Goal: Information Seeking & Learning: Learn about a topic

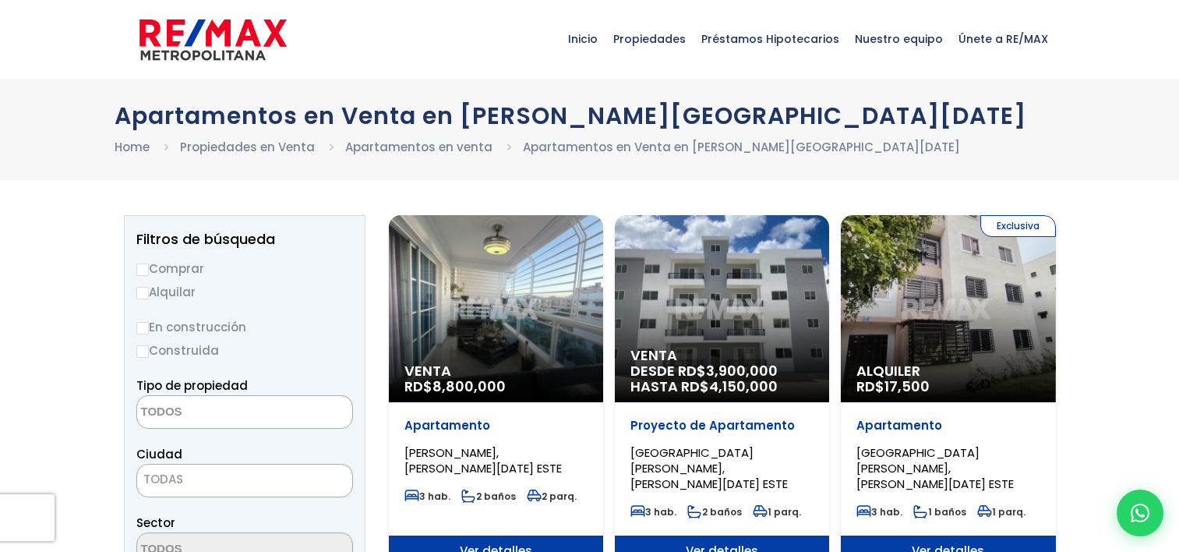
select select
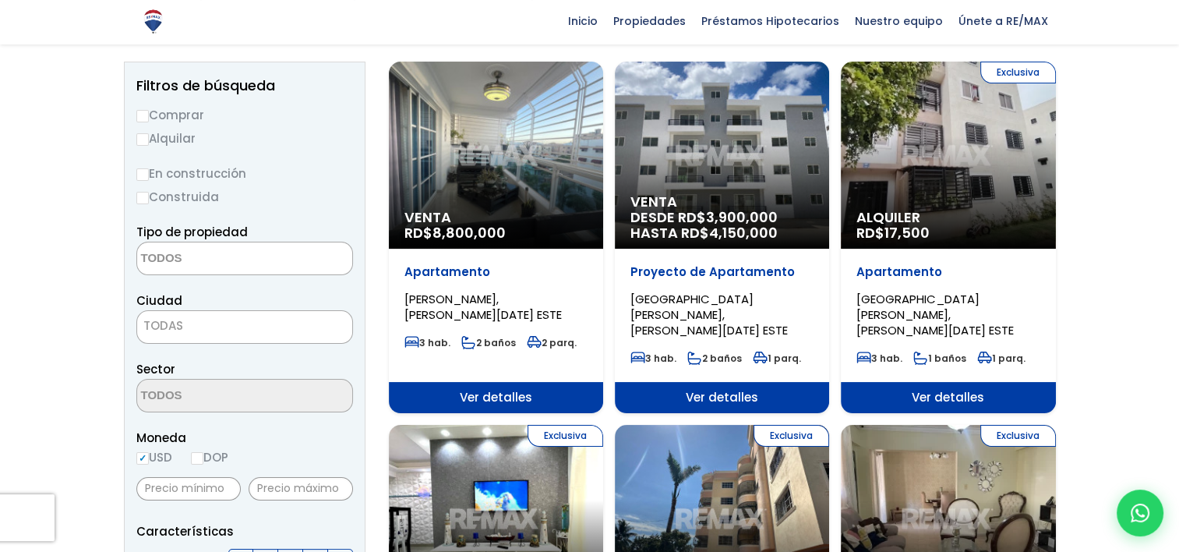
scroll to position [156, 0]
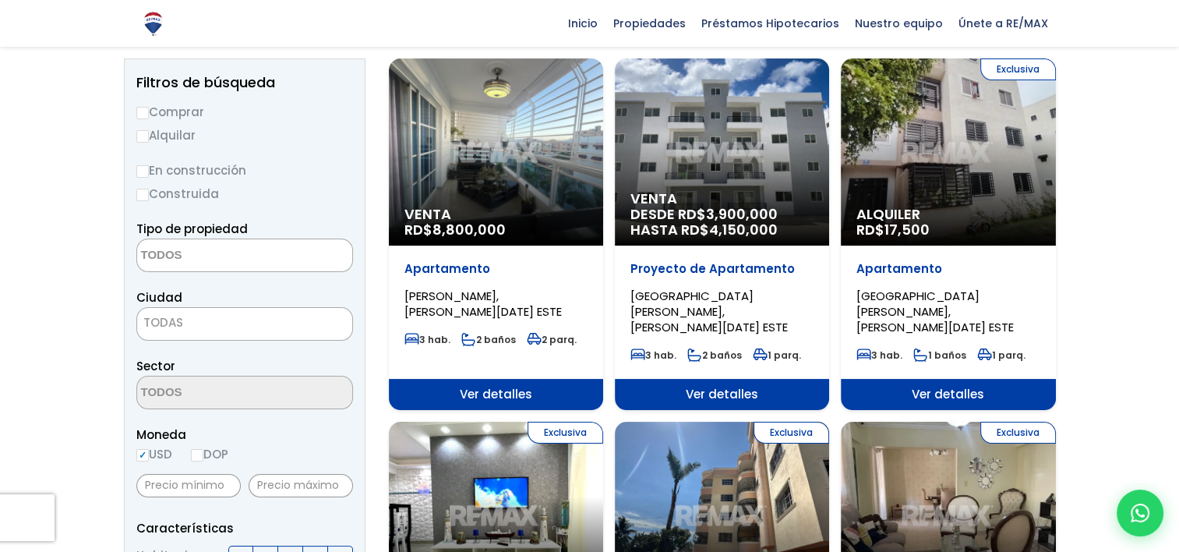
click at [691, 262] on p "Proyecto de Apartamento" at bounding box center [721, 269] width 183 height 16
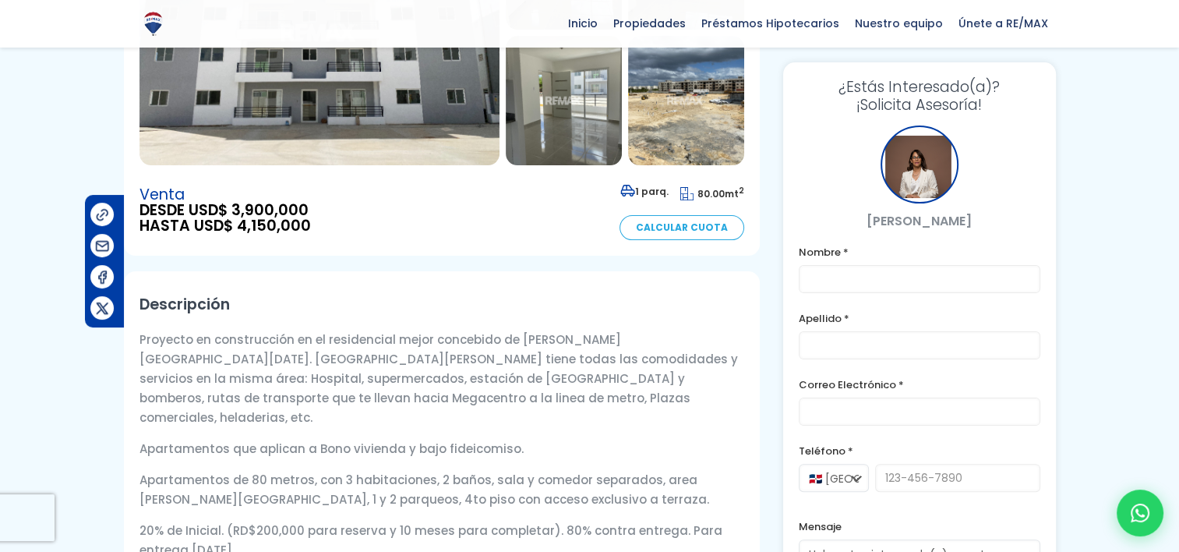
scroll to position [312, 0]
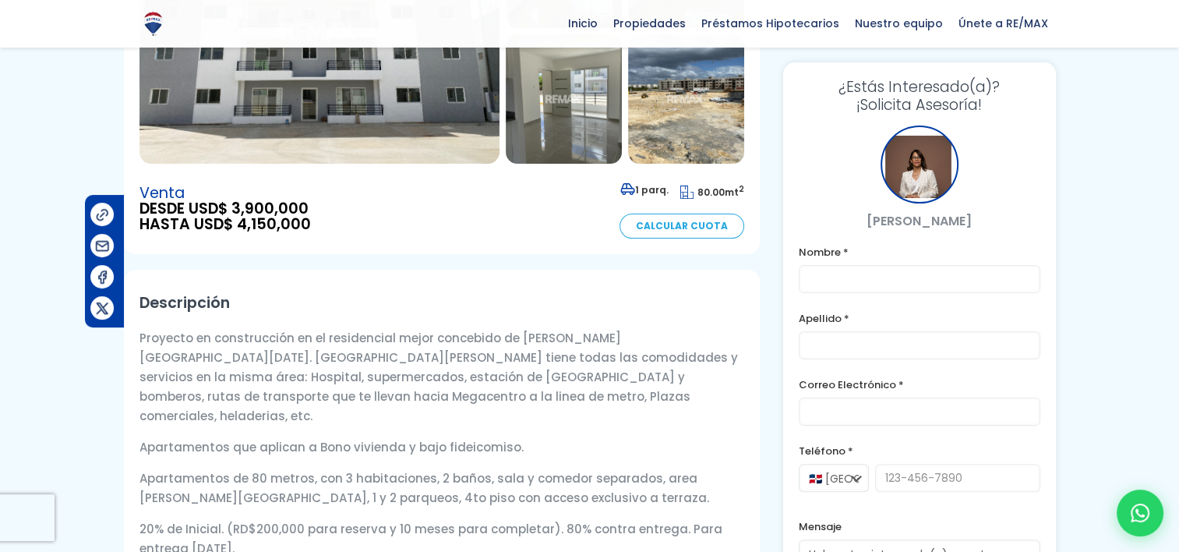
drag, startPoint x: 131, startPoint y: 289, endPoint x: 659, endPoint y: 489, distance: 564.9
click at [659, 489] on div "Descripción Proyecto en construcción en el residencial mejor concebido de [PERS…" at bounding box center [442, 441] width 636 height 343
drag, startPoint x: 658, startPoint y: 488, endPoint x: 636, endPoint y: 473, distance: 27.0
copy div "Proyecto en construcción en el residencial mejor concebido de Santo Domingo Est…"
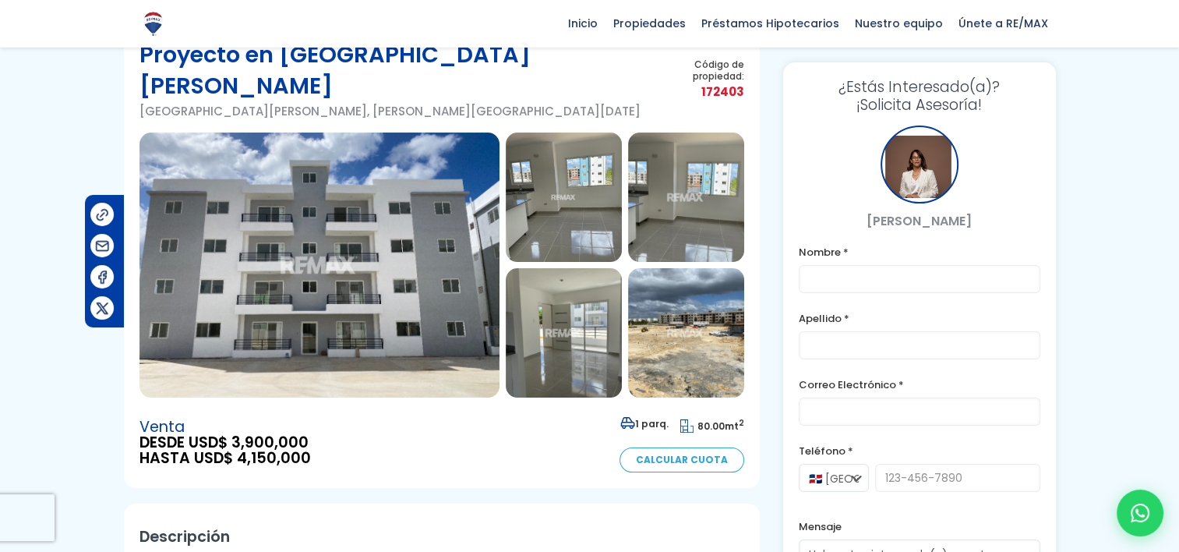
scroll to position [0, 0]
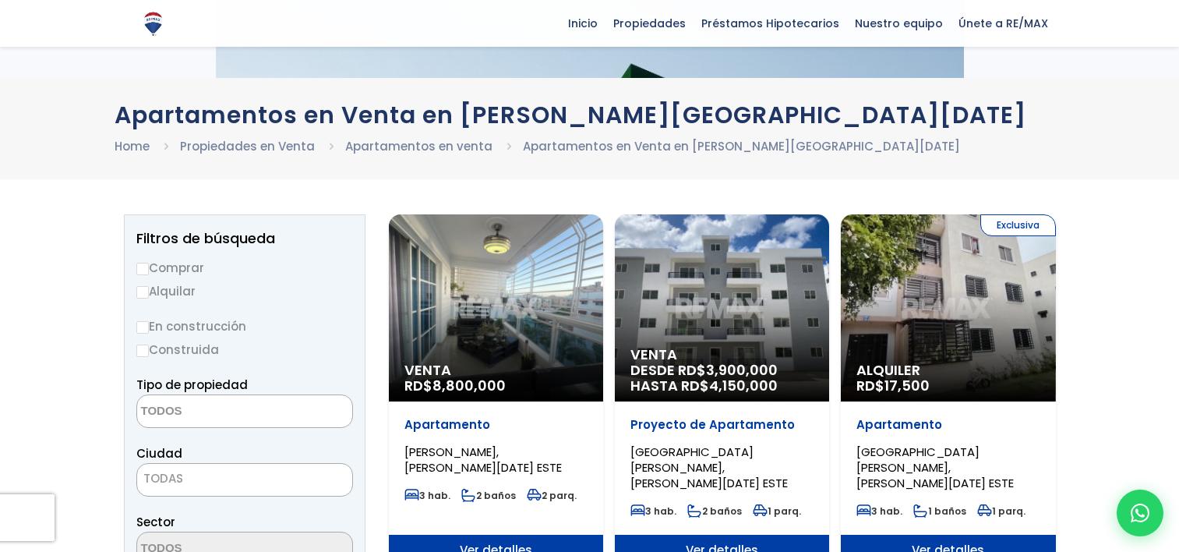
select select
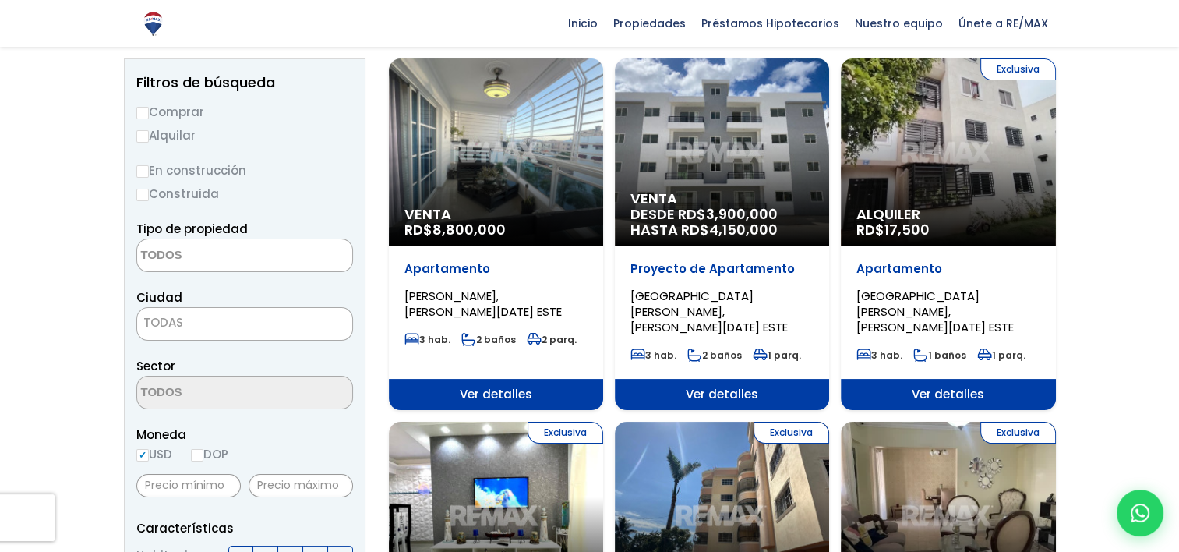
scroll to position [156, 0]
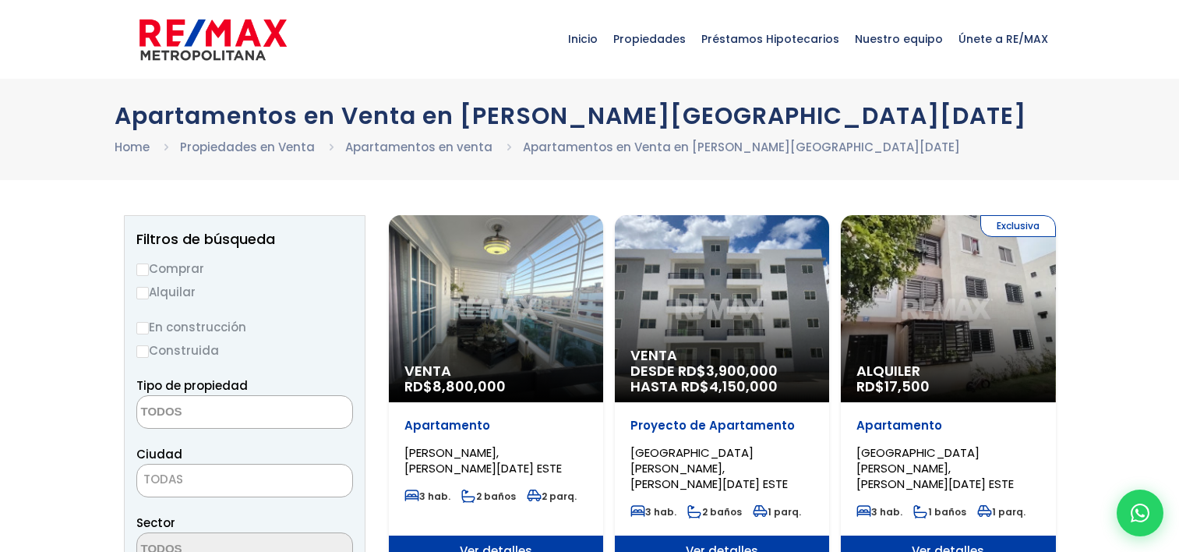
select select
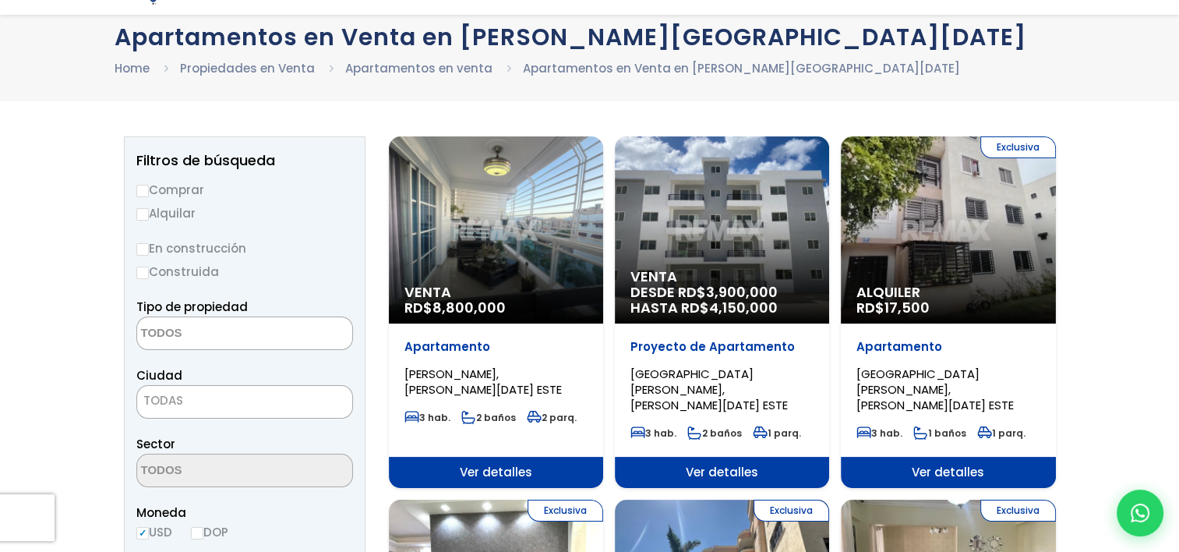
scroll to position [156, 0]
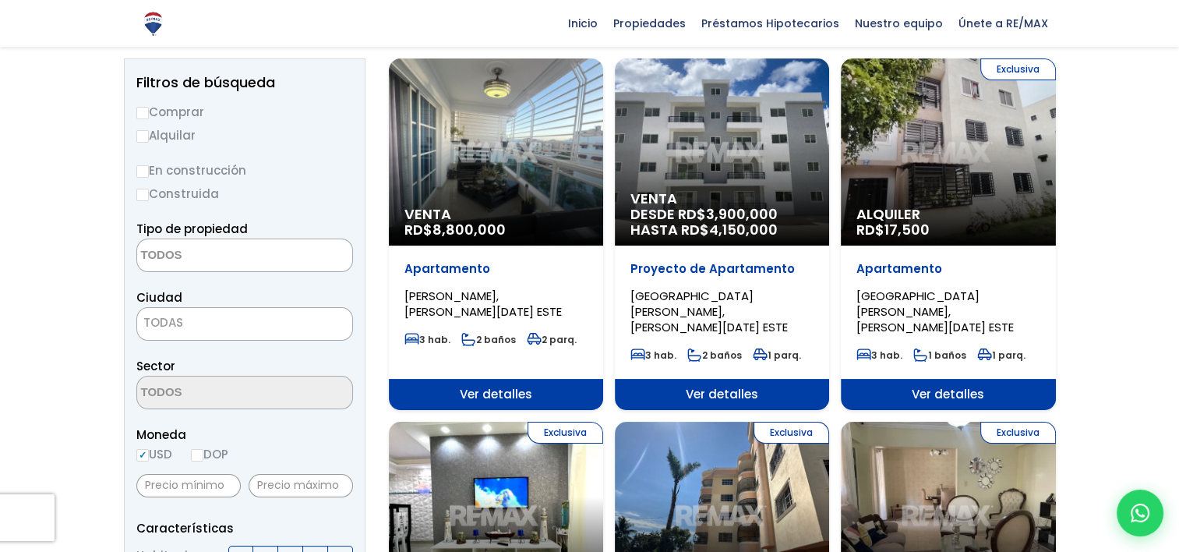
click at [491, 206] on span "Venta" at bounding box center [495, 214] width 183 height 16
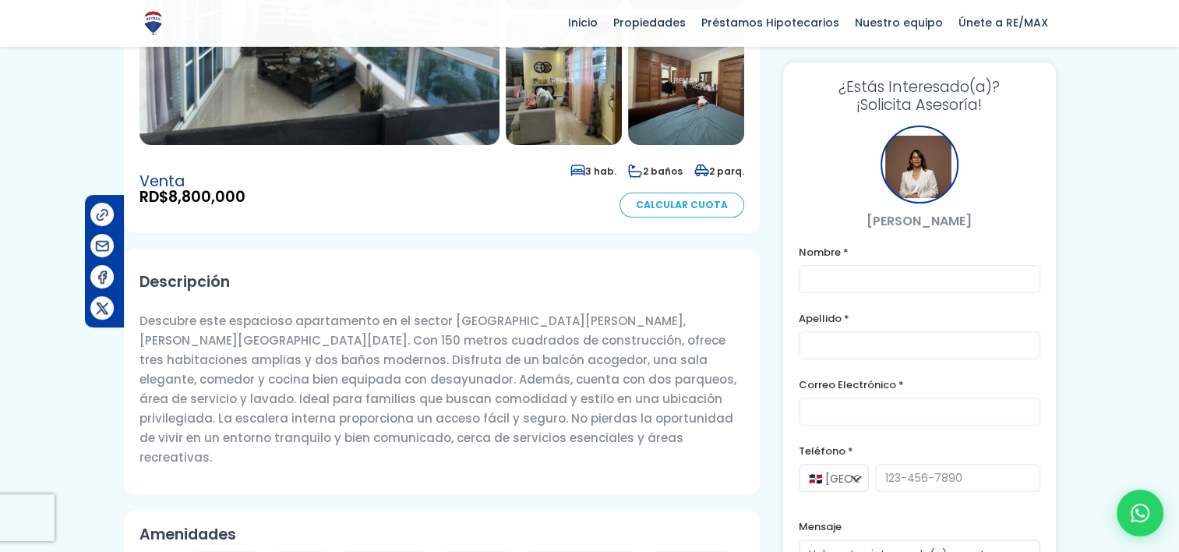
scroll to position [467, 0]
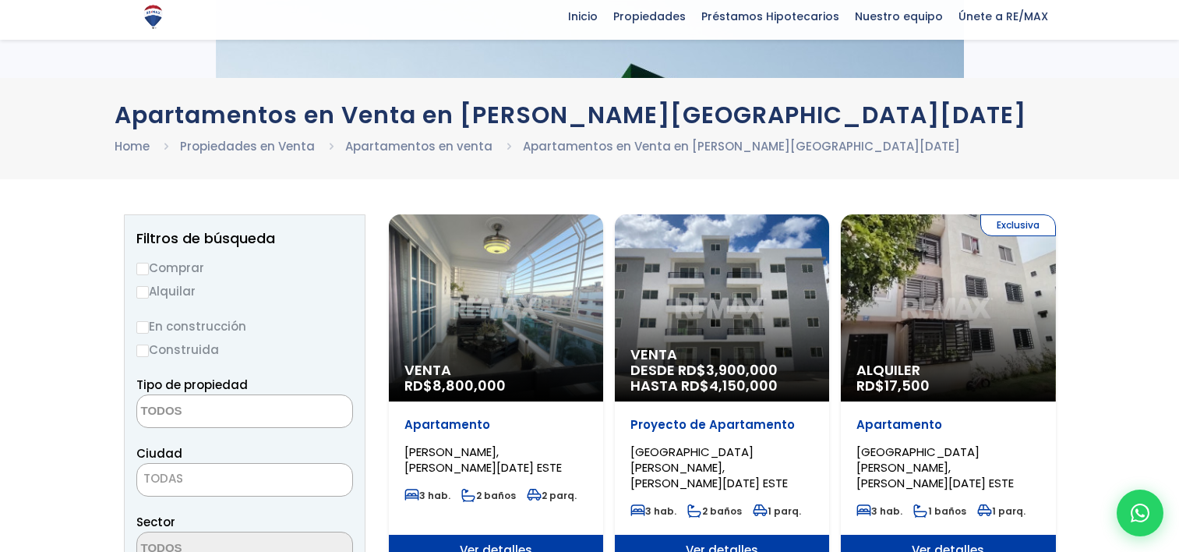
select select
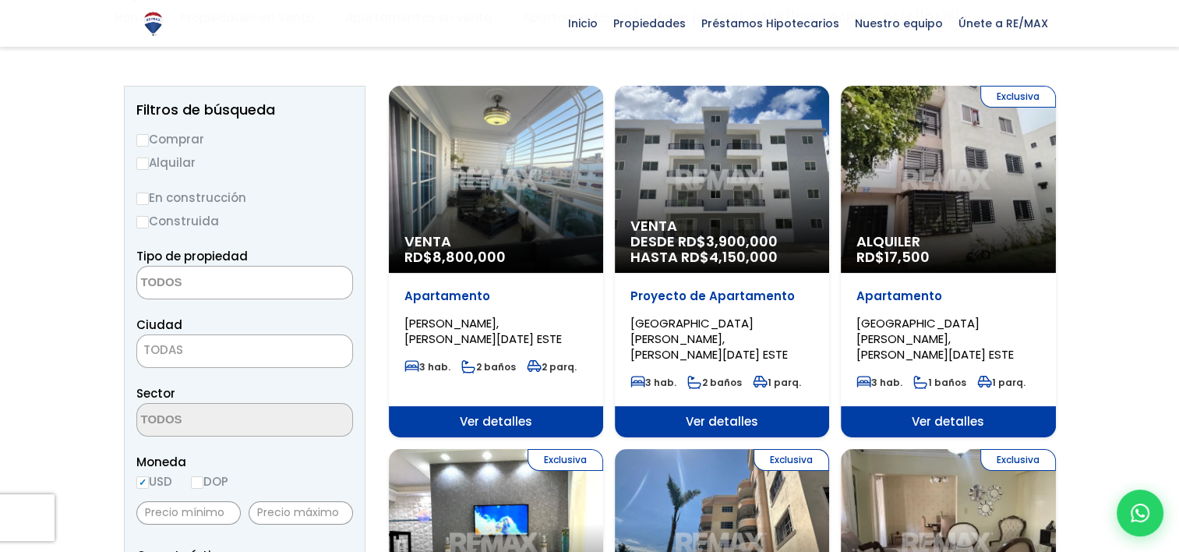
scroll to position [156, 0]
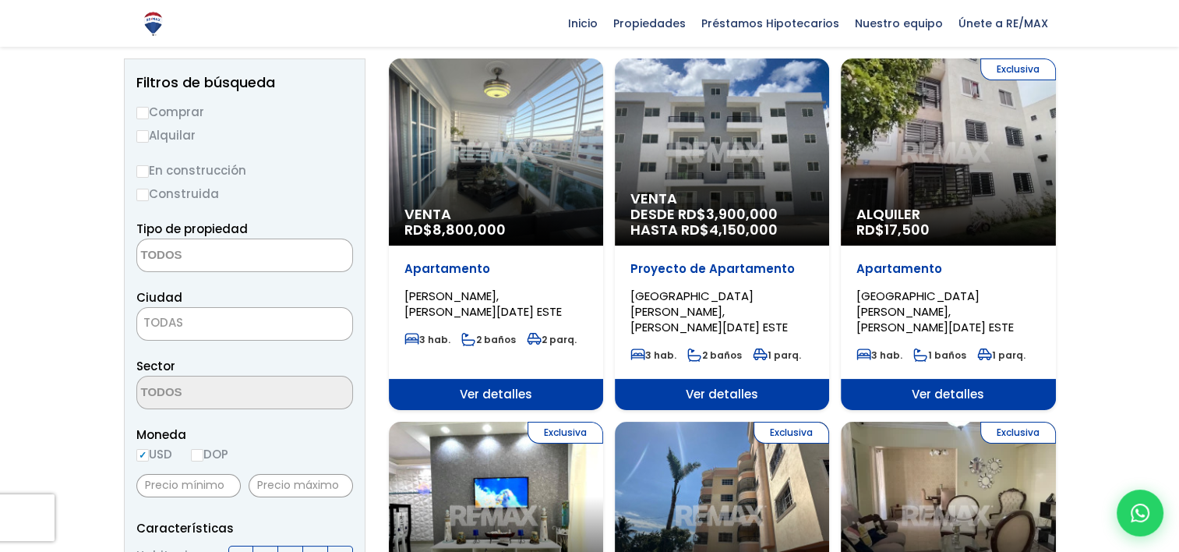
click at [722, 126] on div "Venta DESDE RD$ 3,900,000 HASTA RD$ 4,150,000" at bounding box center [722, 151] width 214 height 187
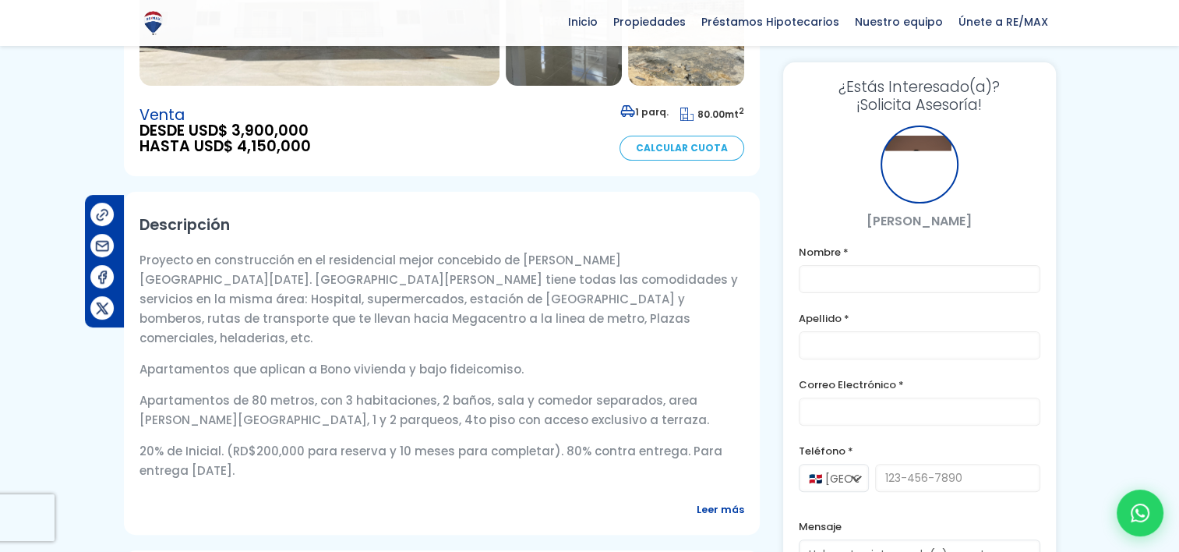
scroll to position [467, 0]
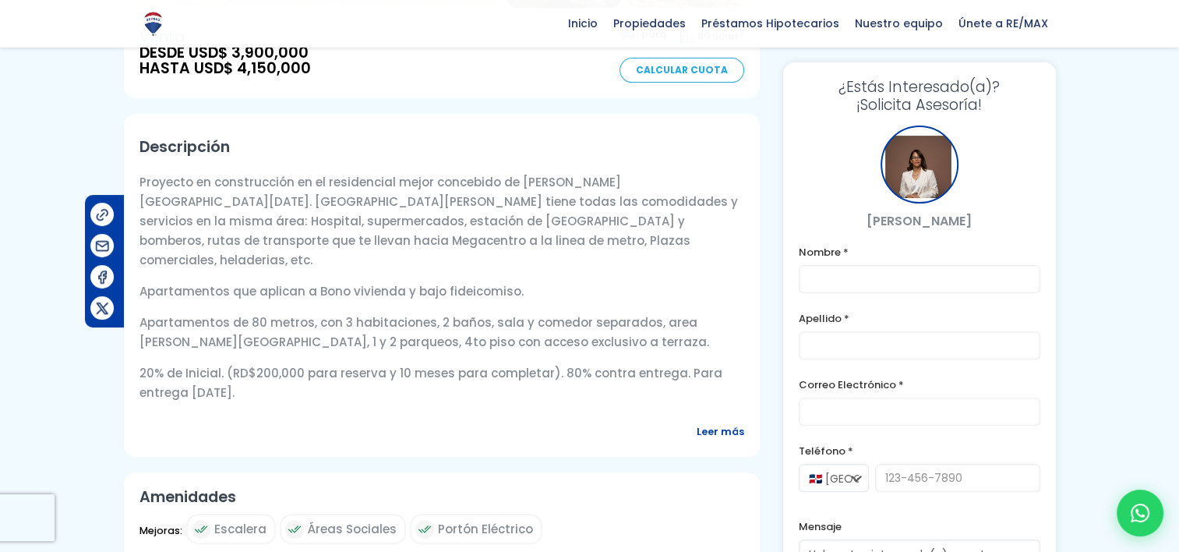
drag, startPoint x: 132, startPoint y: 146, endPoint x: 262, endPoint y: 344, distance: 236.8
click at [262, 344] on div "Descripción Proyecto en construcción en el residencial mejor concebido de [PERS…" at bounding box center [442, 285] width 636 height 343
copy div "Proyecto en construcción en el residencial mejor concebido de [PERSON_NAME][GEO…"
